Goal: Find specific page/section: Find specific page/section

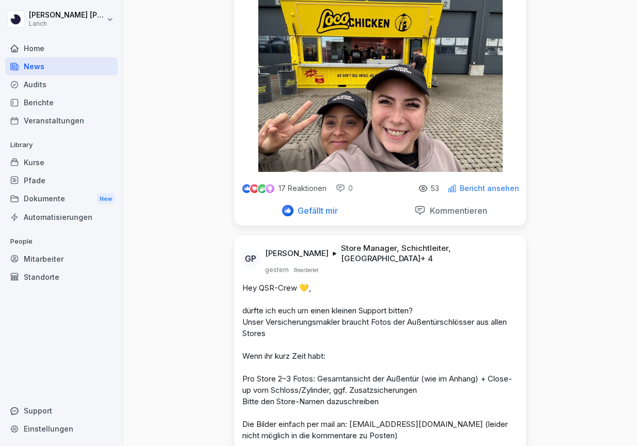
scroll to position [628, 0]
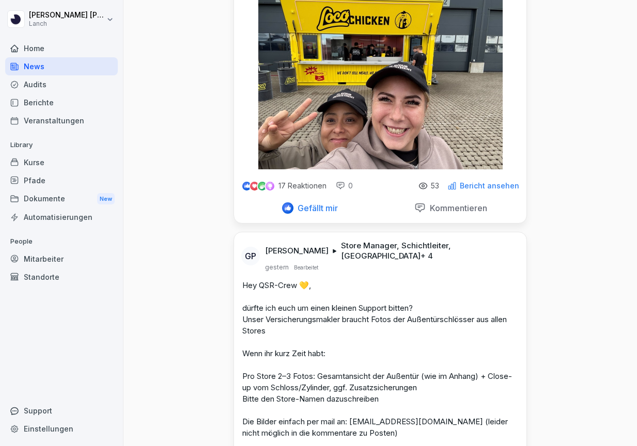
click at [471, 187] on p "Bericht ansehen" at bounding box center [489, 186] width 59 height 8
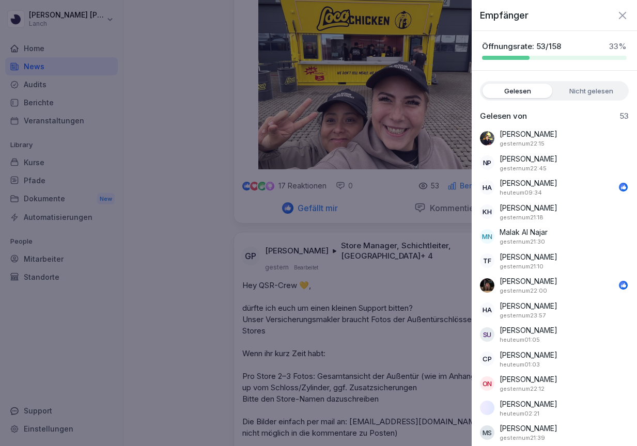
scroll to position [0, 0]
click at [195, 246] on div at bounding box center [318, 223] width 637 height 446
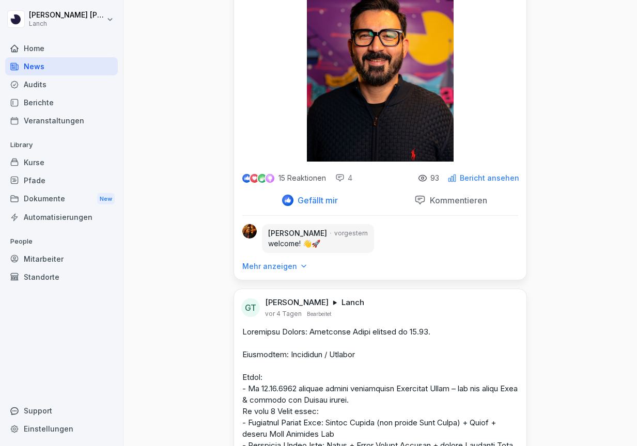
scroll to position [2990, 0]
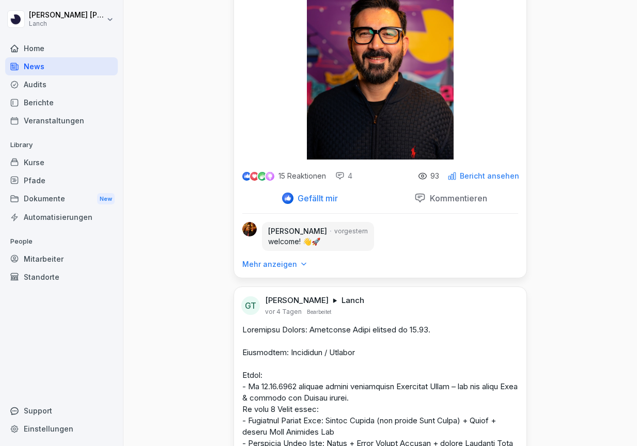
click at [491, 180] on p "Bericht ansehen" at bounding box center [489, 176] width 59 height 8
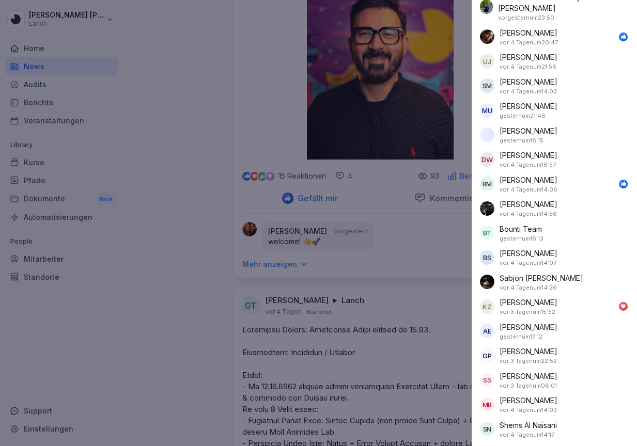
scroll to position [1963, 0]
click at [244, 199] on div at bounding box center [318, 223] width 637 height 446
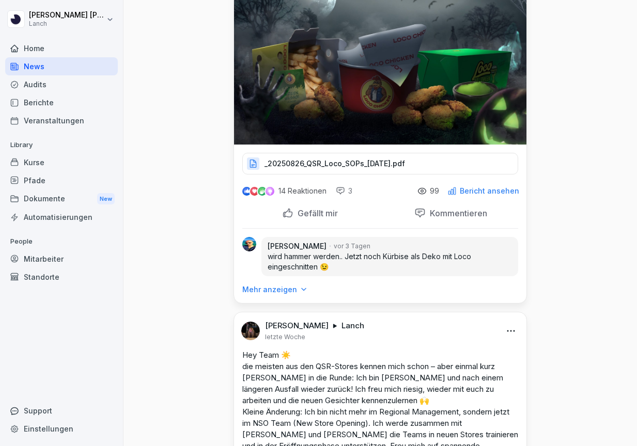
scroll to position [3700, 0]
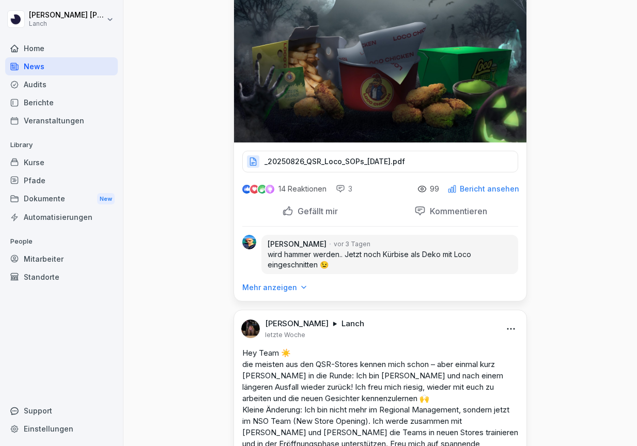
click at [287, 293] on p "Mehr anzeigen" at bounding box center [269, 288] width 55 height 10
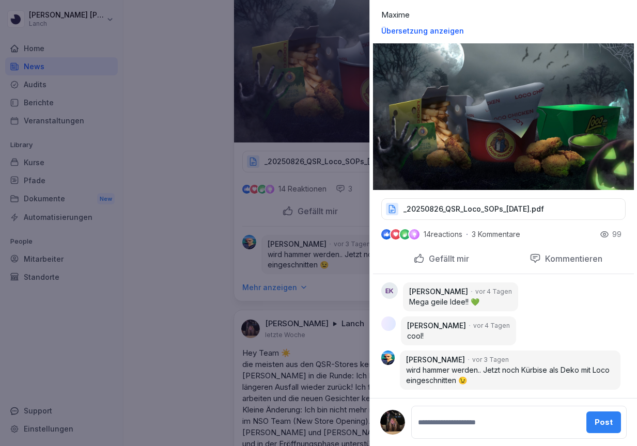
scroll to position [419, 0]
click at [216, 328] on div at bounding box center [318, 223] width 637 height 446
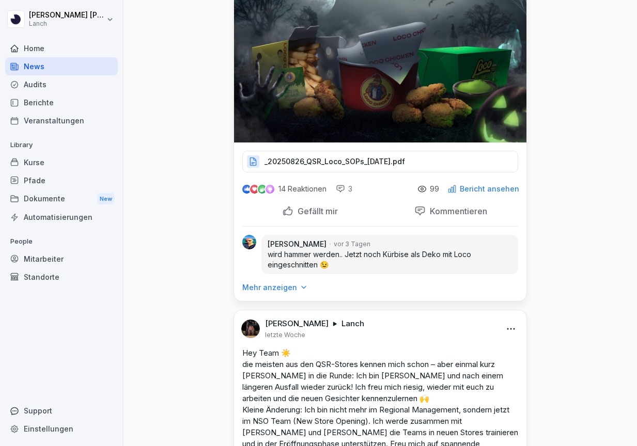
click at [42, 258] on div "Mitarbeiter" at bounding box center [61, 259] width 113 height 18
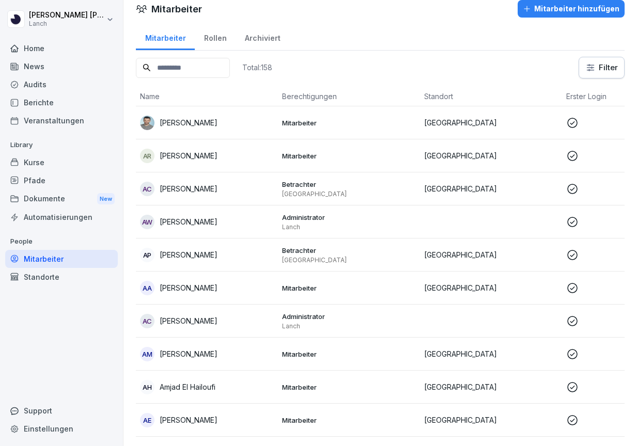
click at [193, 68] on input at bounding box center [183, 68] width 94 height 20
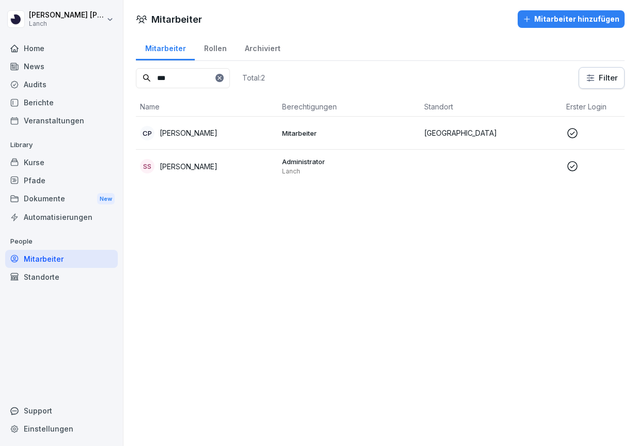
type input "***"
click at [335, 129] on p "Mitarbeiter" at bounding box center [349, 133] width 134 height 9
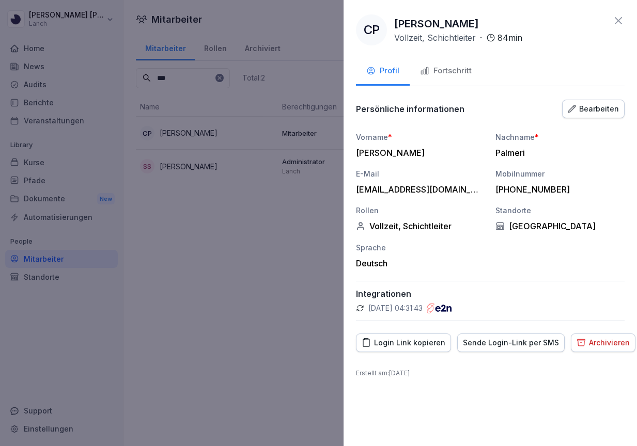
click at [458, 69] on div "Fortschritt" at bounding box center [446, 71] width 52 height 12
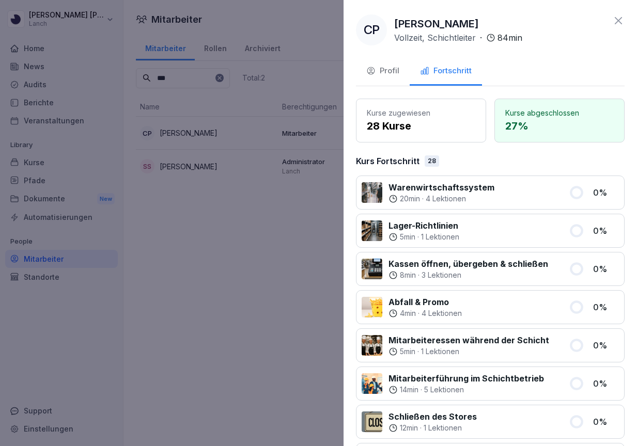
click at [619, 17] on icon at bounding box center [618, 20] width 12 height 12
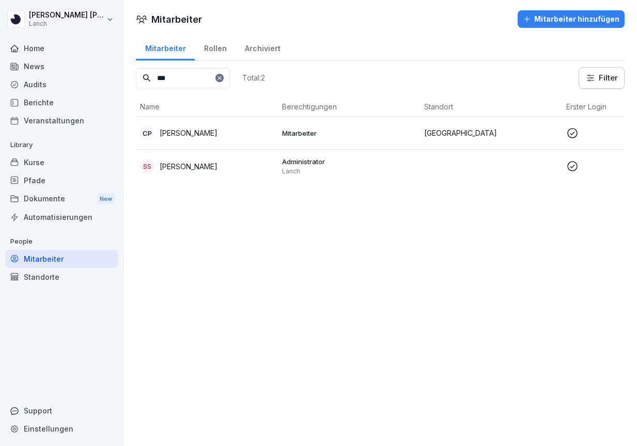
click at [506, 65] on div "Mitarbeiter Rollen Archiviert *** Total: 2 Filter Name Berechtigungen Standort …" at bounding box center [380, 112] width 514 height 157
